Goal: Communication & Community: Participate in discussion

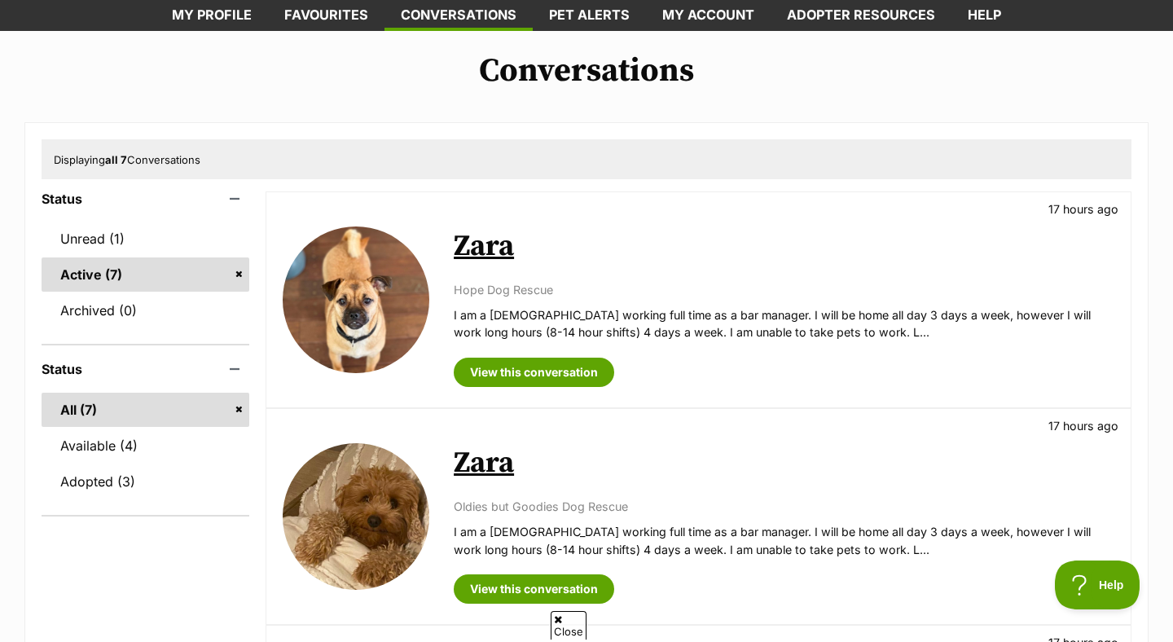
scroll to position [251, 0]
